Goal: Task Accomplishment & Management: Manage account settings

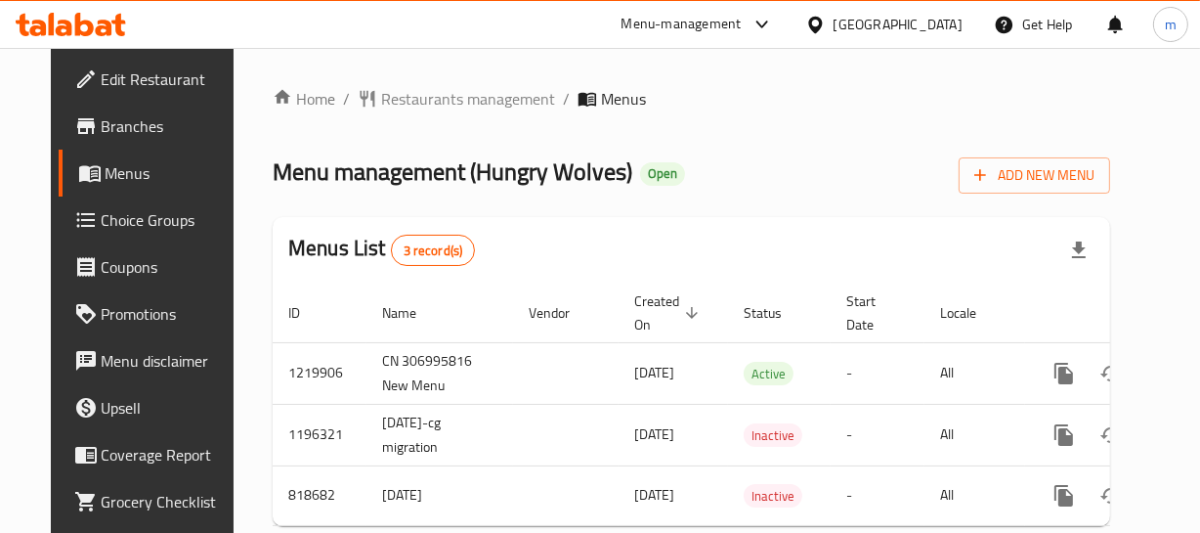
click at [449, 103] on div at bounding box center [600, 266] width 1200 height 533
click at [449, 103] on span "Restaurants management" at bounding box center [468, 98] width 174 height 23
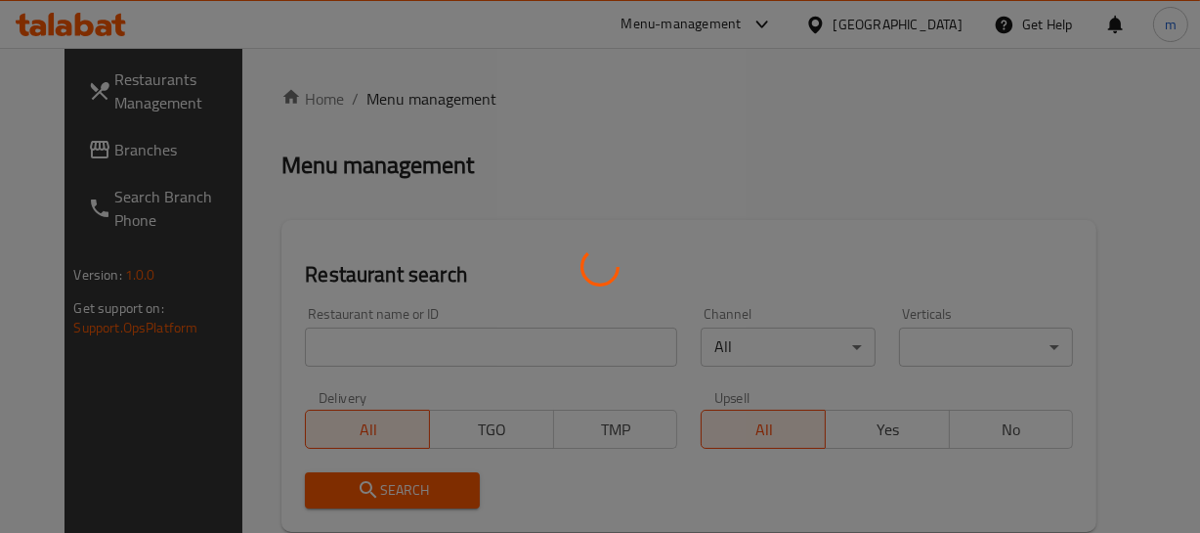
click at [428, 346] on div at bounding box center [600, 266] width 1200 height 533
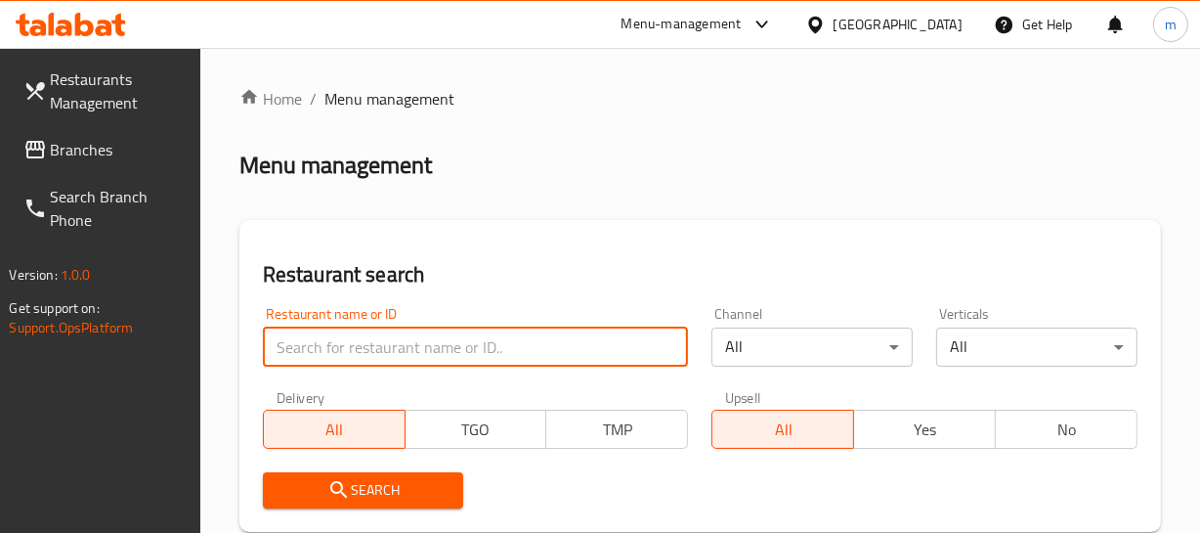
click at [428, 346] on input "search" at bounding box center [476, 346] width 426 height 39
paste input "643594"
type input "643594"
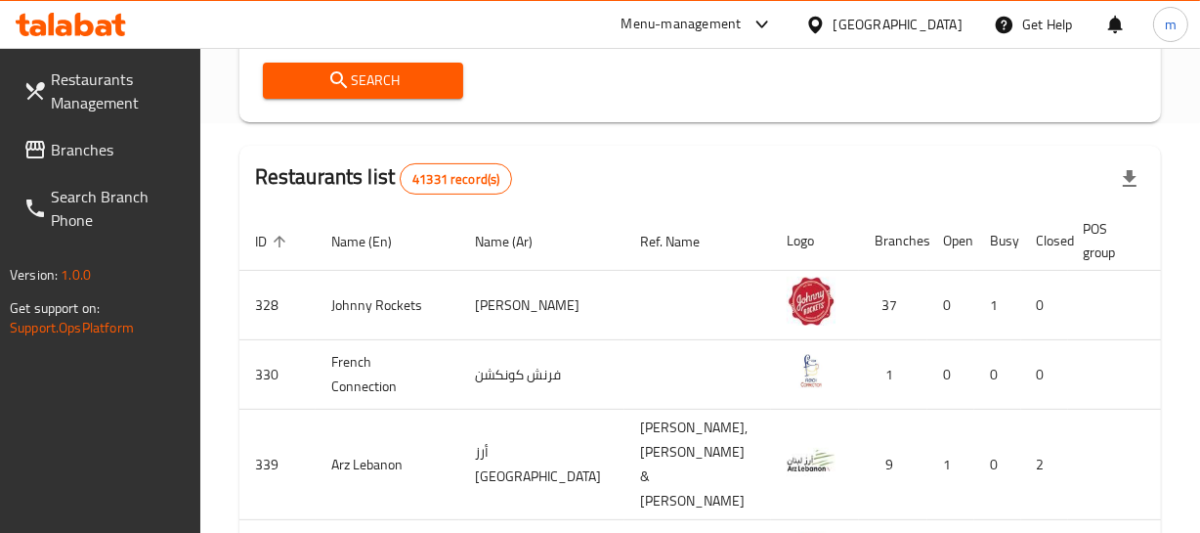
scroll to position [444, 0]
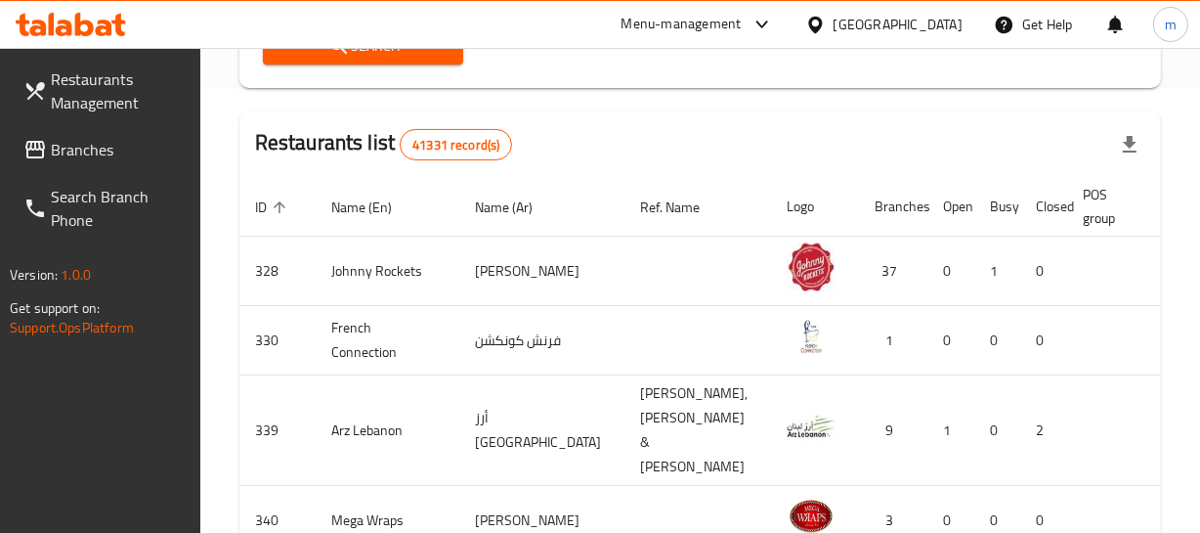
click at [412, 57] on span "Search" at bounding box center [364, 46] width 170 height 24
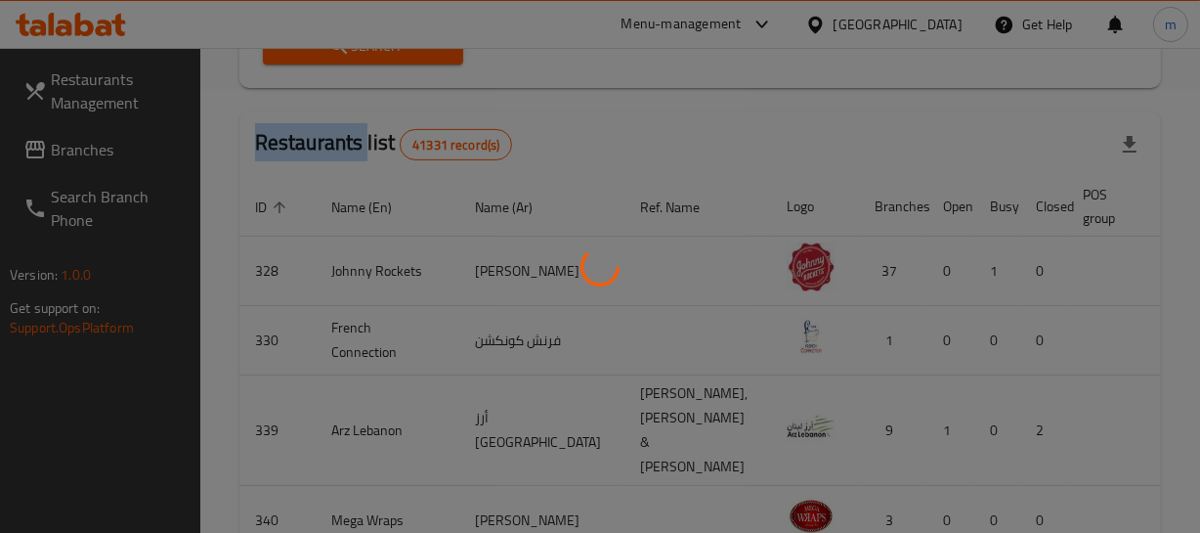
click at [412, 57] on div at bounding box center [600, 266] width 1200 height 533
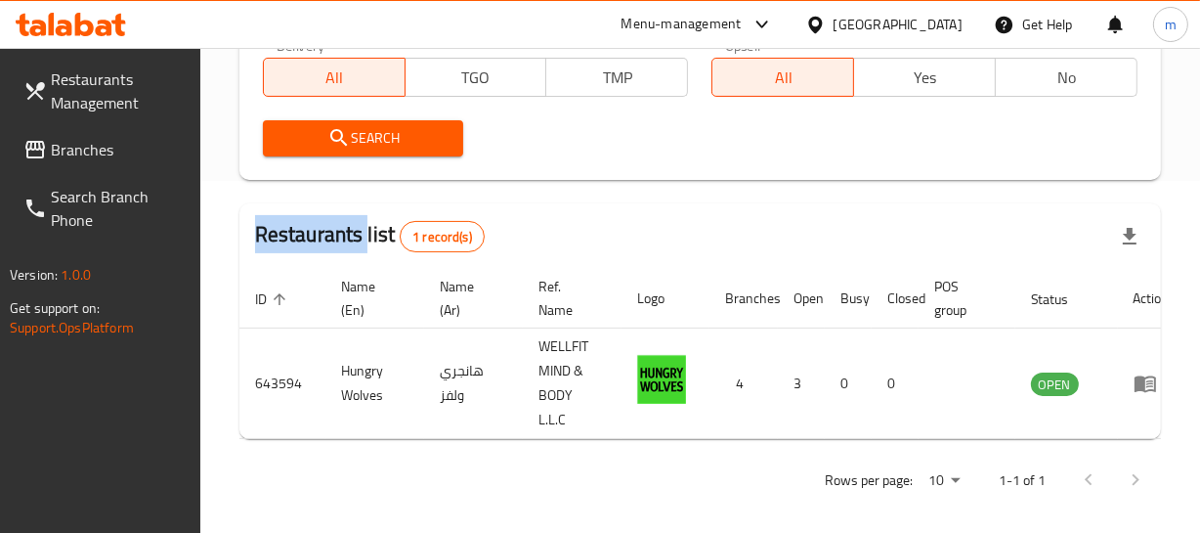
scroll to position [111, 0]
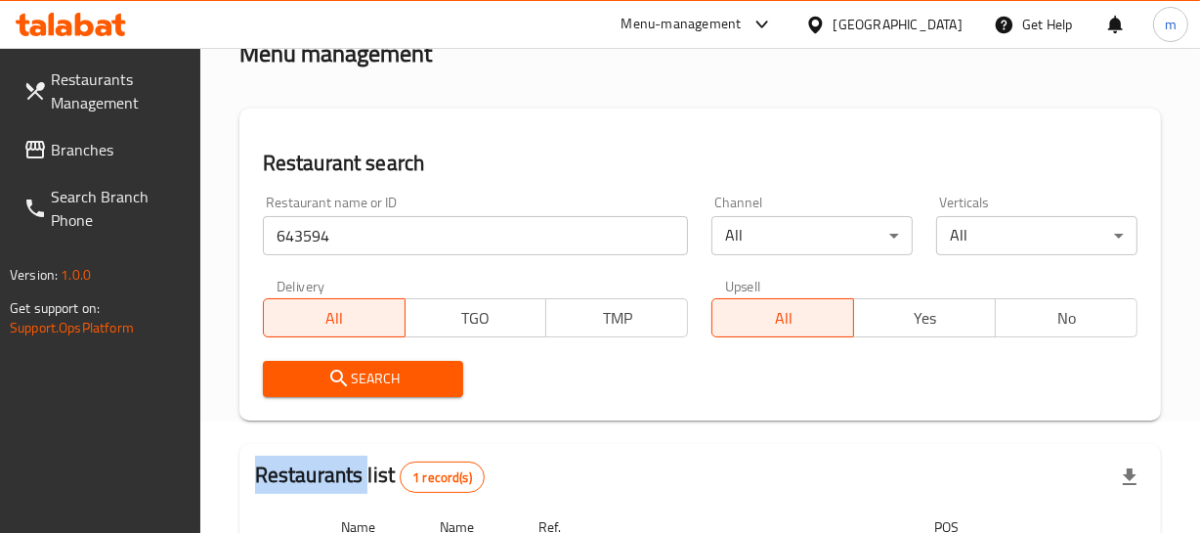
click at [422, 385] on span "Search" at bounding box center [364, 379] width 170 height 24
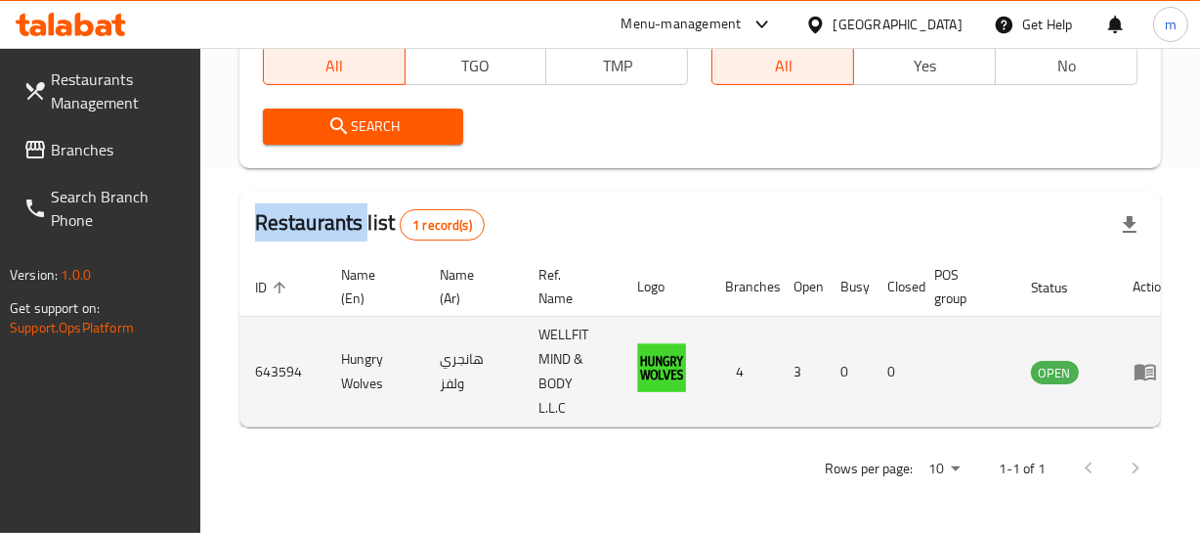
scroll to position [0, 22]
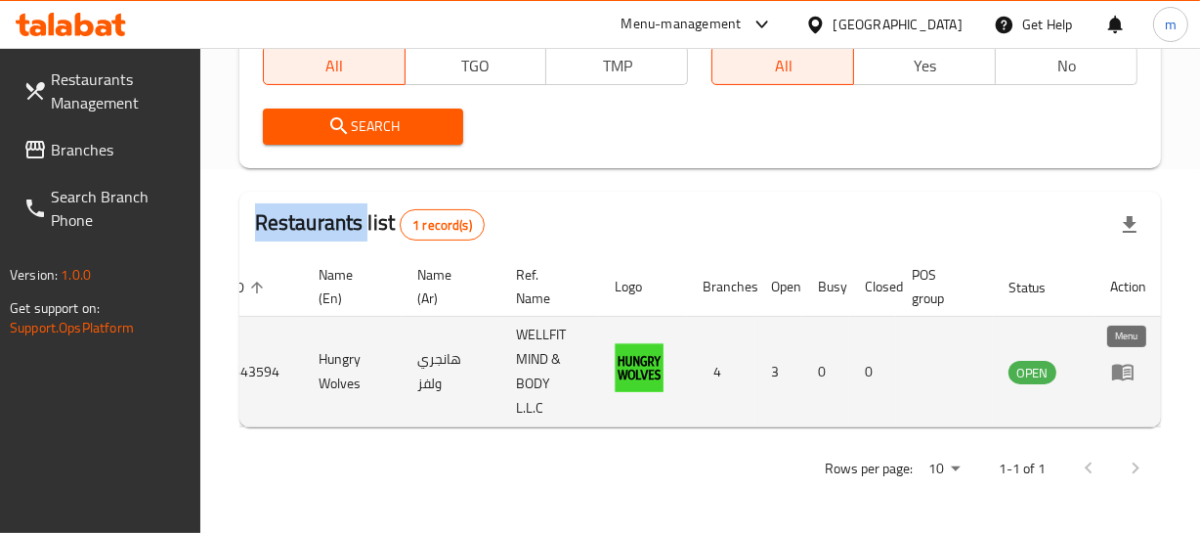
click at [1119, 367] on icon "enhanced table" at bounding box center [1122, 371] width 23 height 23
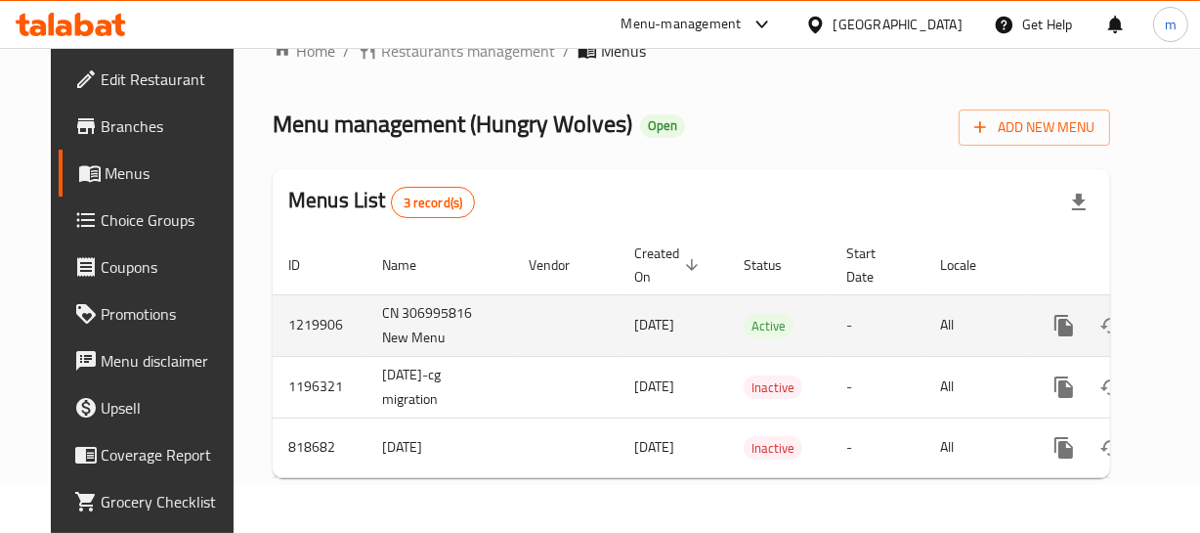
scroll to position [61, 0]
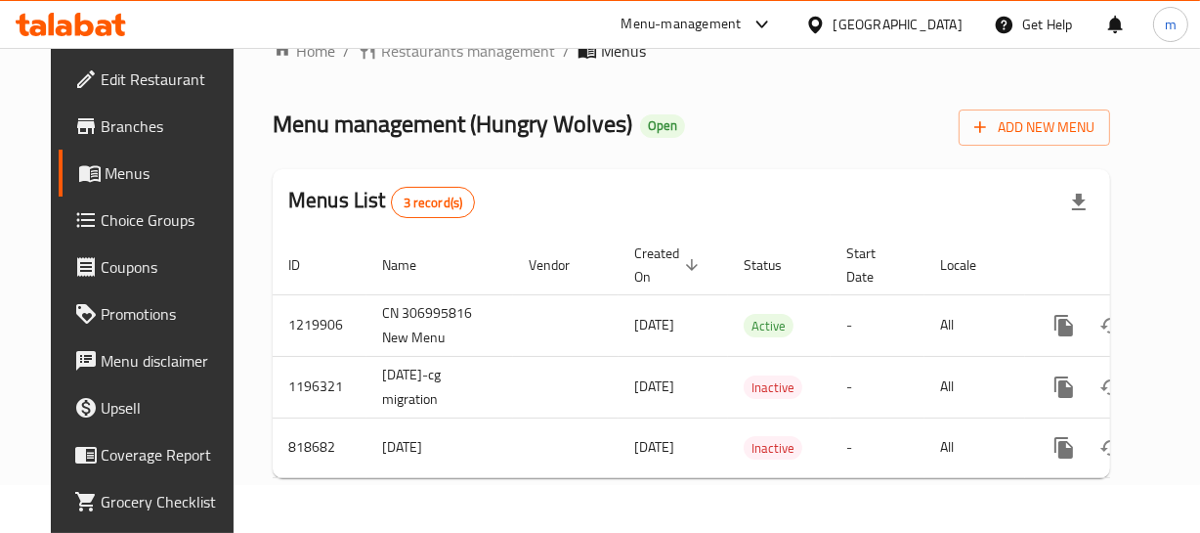
click at [102, 213] on span "Choice Groups" at bounding box center [169, 219] width 134 height 23
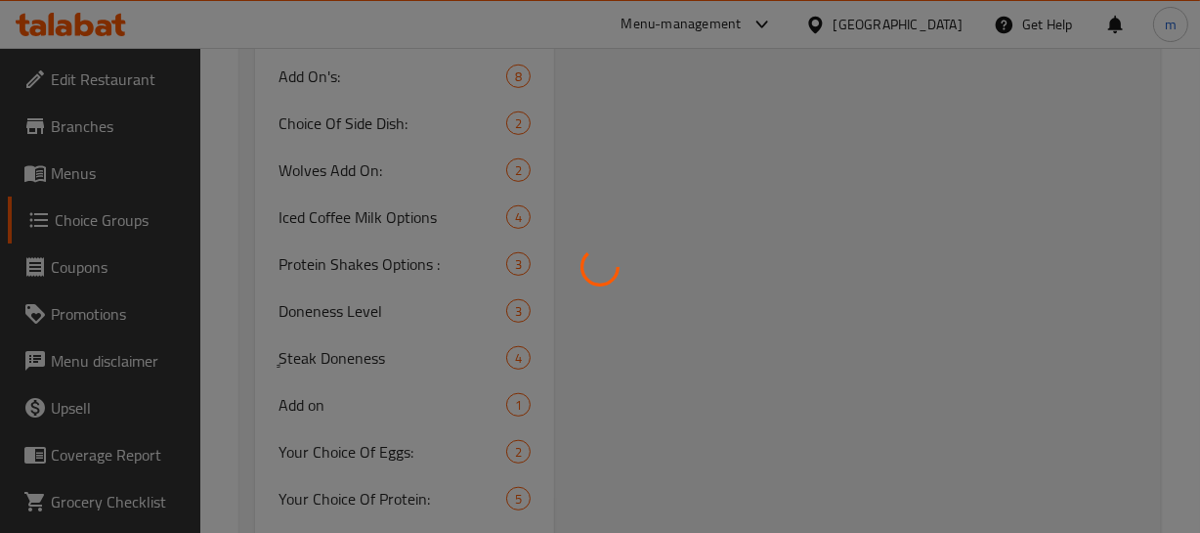
scroll to position [1154, 0]
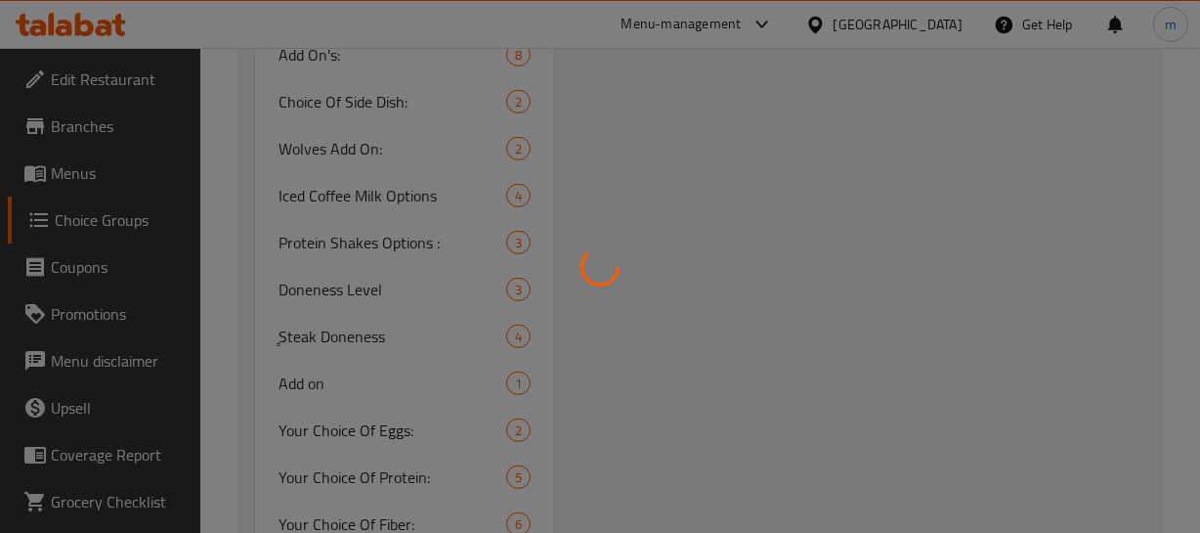
click at [368, 150] on div at bounding box center [600, 266] width 1200 height 533
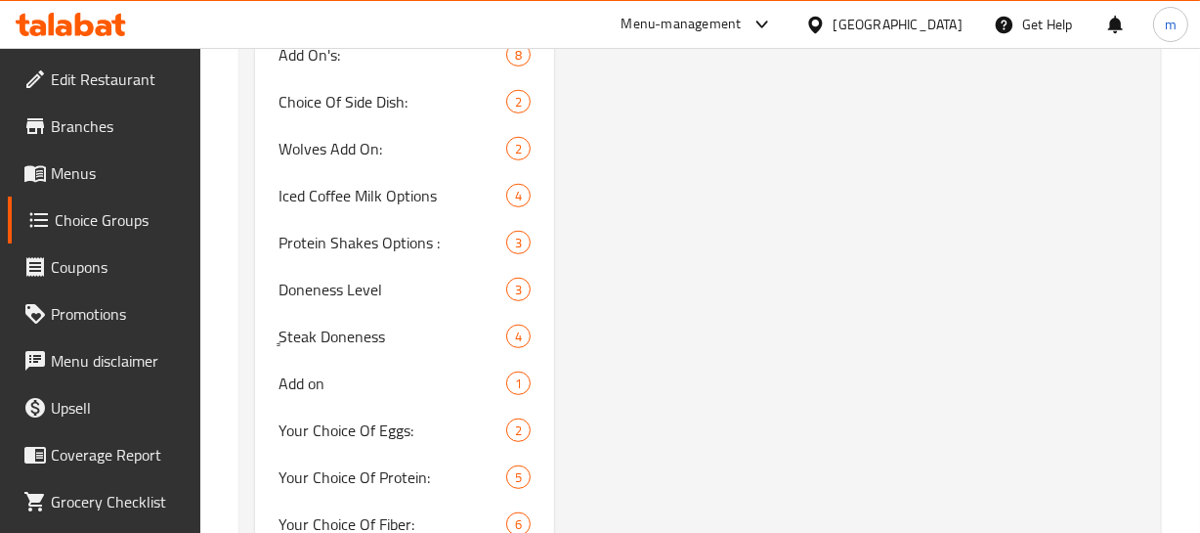
click at [368, 150] on span "Wolves Add On:" at bounding box center [393, 148] width 228 height 23
type input "Wolves Add On:"
type input "Wolves Italiano Add On:"
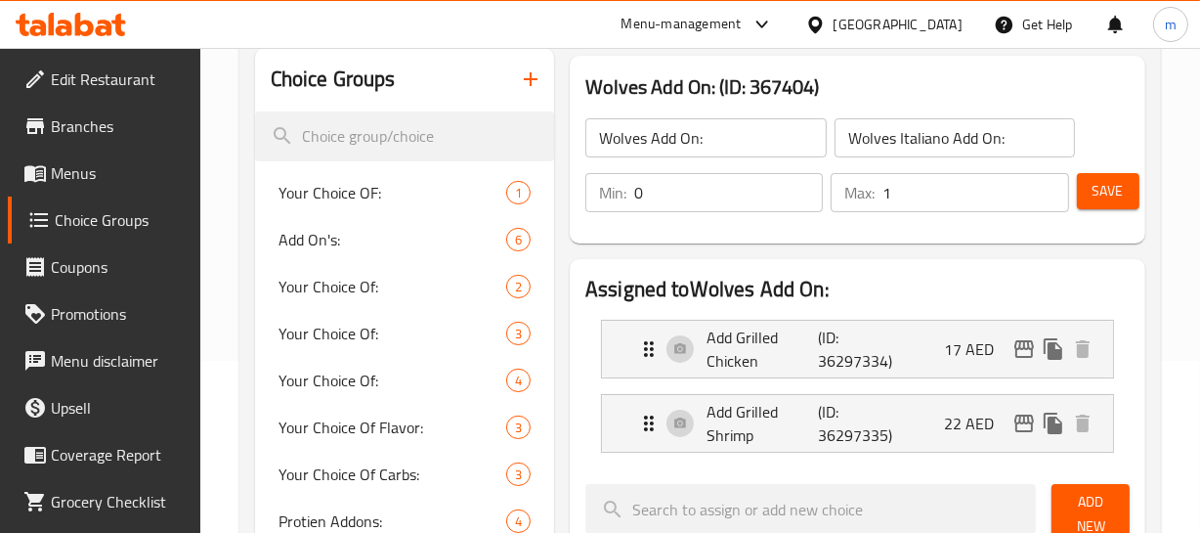
scroll to position [266, 0]
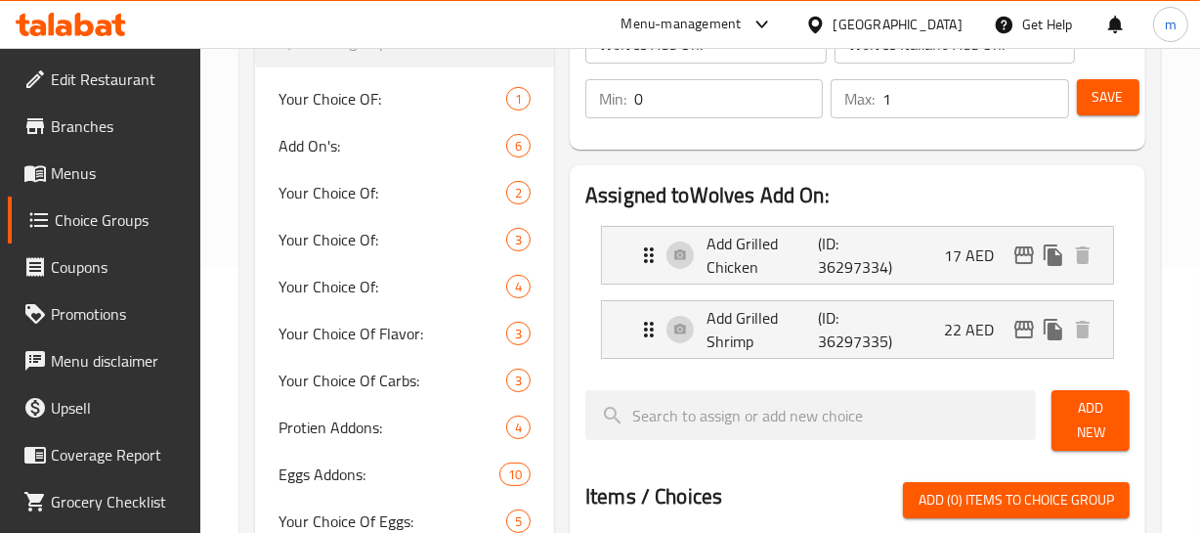
click at [84, 123] on span "Branches" at bounding box center [118, 125] width 134 height 23
